Goal: Navigation & Orientation: Understand site structure

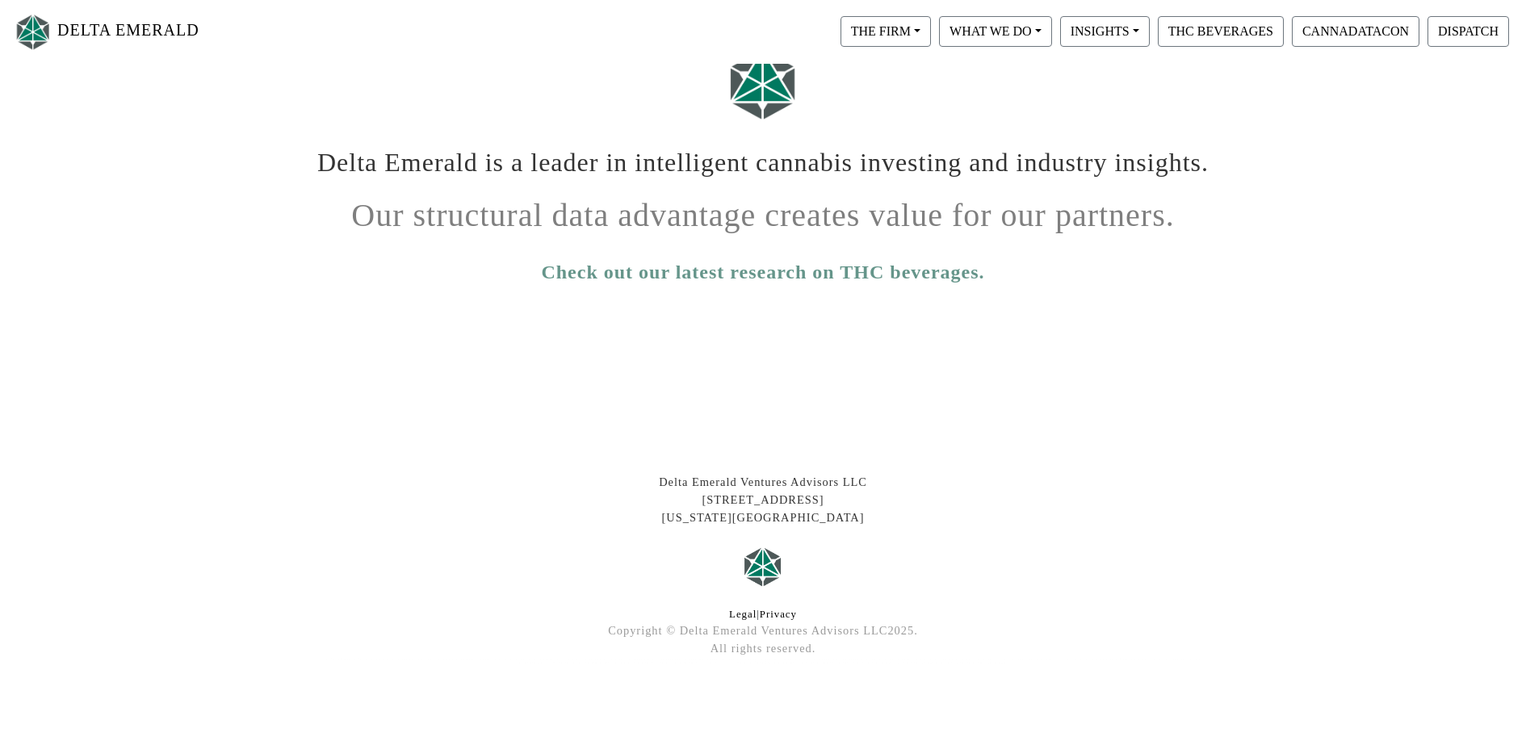
scroll to position [261, 0]
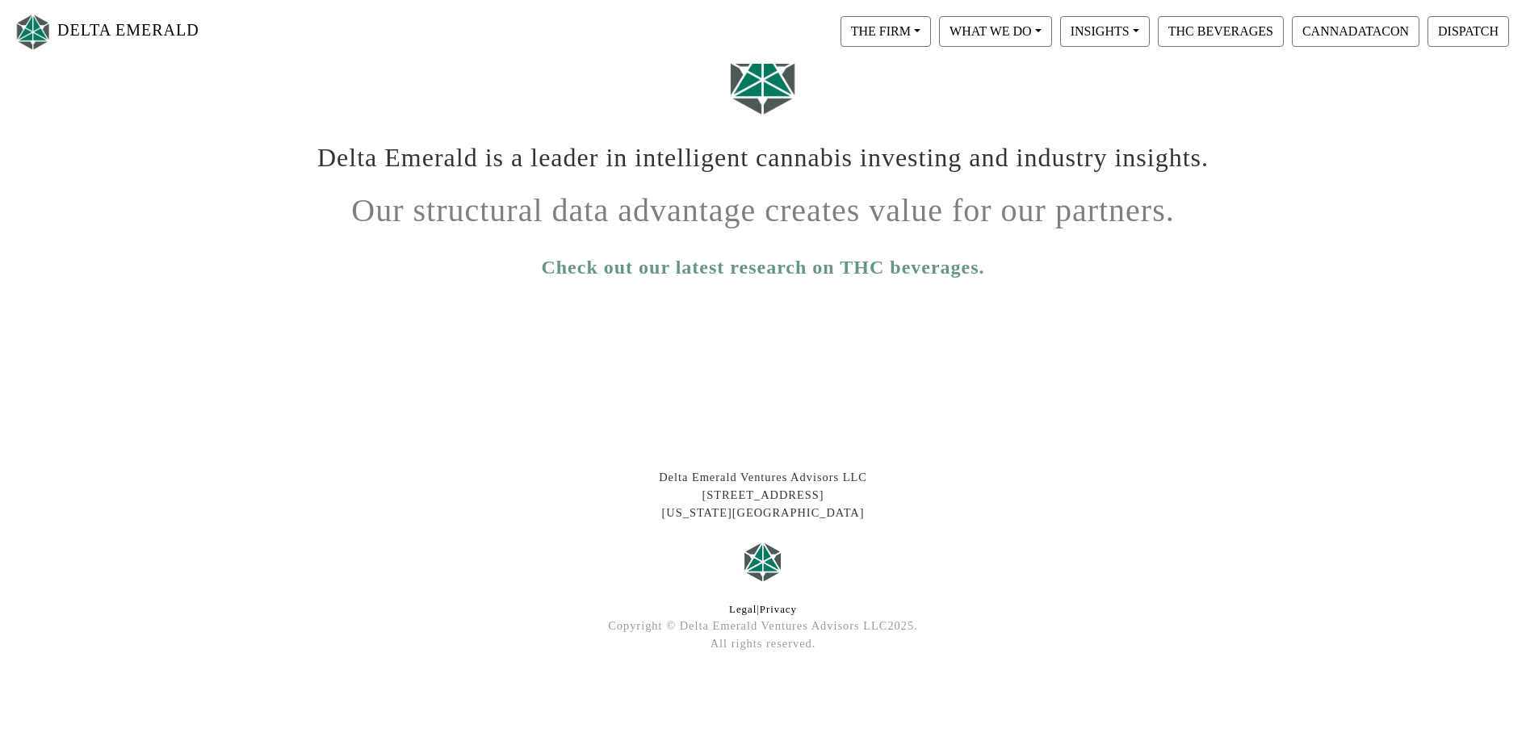
click at [651, 264] on link "Check out our latest research on THC beverages." at bounding box center [762, 267] width 443 height 29
click at [900, 29] on button "THE FIRM" at bounding box center [885, 31] width 90 height 31
click at [889, 100] on link "Our People" at bounding box center [901, 99] width 128 height 26
click at [1216, 29] on button "THC BEVERAGES" at bounding box center [1220, 31] width 126 height 31
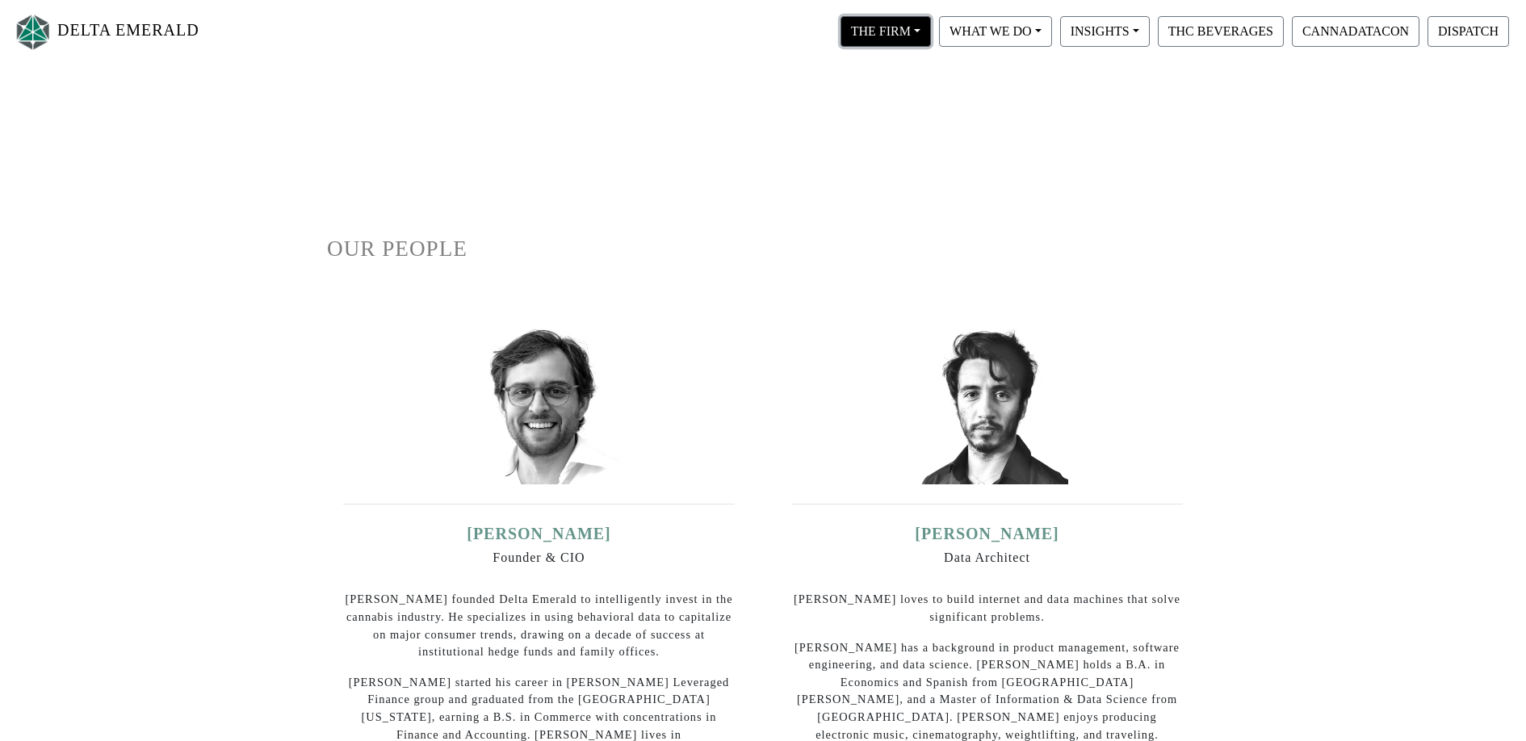
click at [891, 40] on button "THE FIRM" at bounding box center [885, 31] width 90 height 31
click at [881, 145] on link "Our Portfolio" at bounding box center [901, 150] width 128 height 26
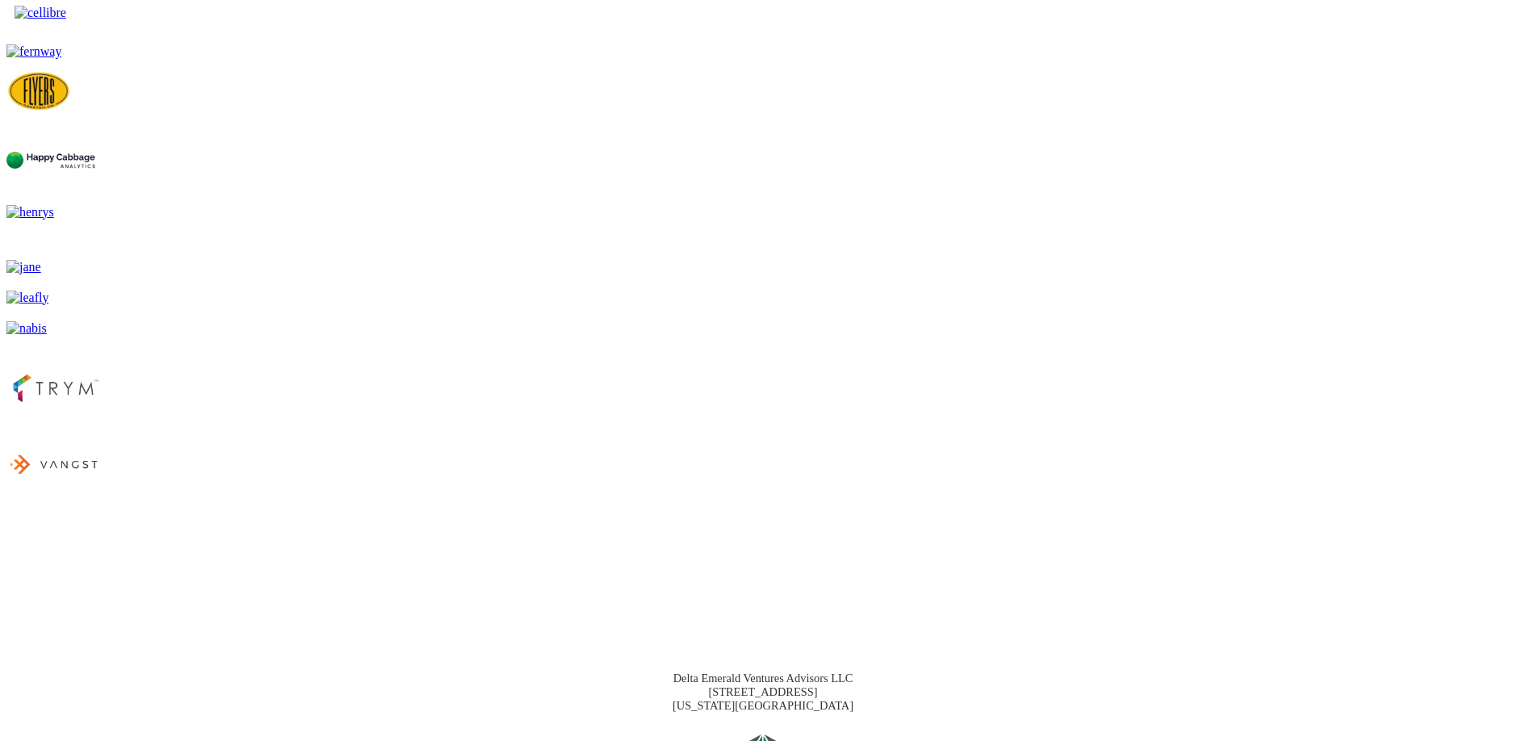
scroll to position [718, 0]
